Goal: Information Seeking & Learning: Learn about a topic

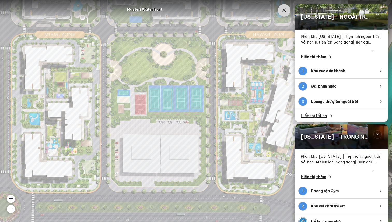
drag, startPoint x: 208, startPoint y: 113, endPoint x: 226, endPoint y: 130, distance: 24.2
click at [180, 126] on img at bounding box center [159, 125] width 377 height 258
click at [75, 97] on img at bounding box center [160, 125] width 377 height 258
click at [323, 117] on span "Hiển thị tất cả" at bounding box center [313, 115] width 26 height 5
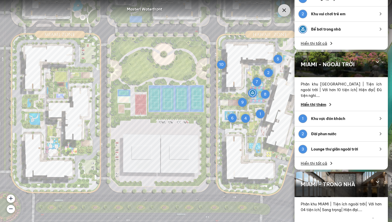
click at [316, 161] on span "Hiển thị tất cả" at bounding box center [313, 163] width 26 height 5
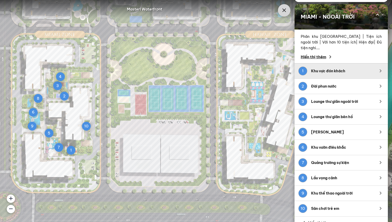
click at [342, 73] on div "Khu vực đón khách" at bounding box center [342, 70] width 62 height 5
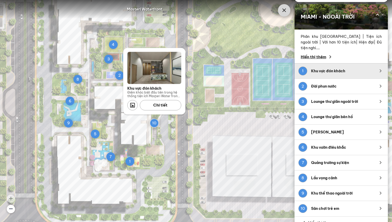
drag, startPoint x: 249, startPoint y: 106, endPoint x: 221, endPoint y: 118, distance: 30.5
click at [221, 118] on img at bounding box center [270, 121] width 597 height 408
